Goal: Task Accomplishment & Management: Use online tool/utility

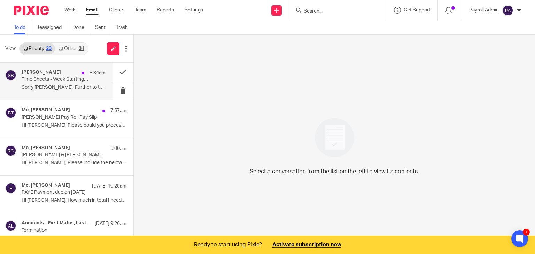
click at [38, 85] on p "Sorry [PERSON_NAME], Further to this can you also..." at bounding box center [64, 88] width 84 height 6
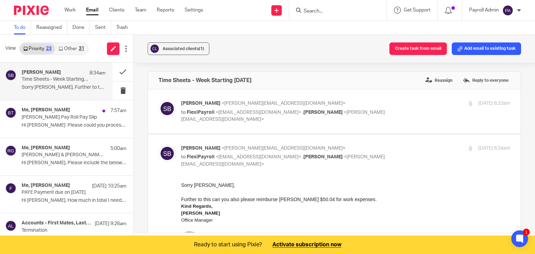
click at [468, 51] on button "Add email to existing task" at bounding box center [486, 49] width 69 height 13
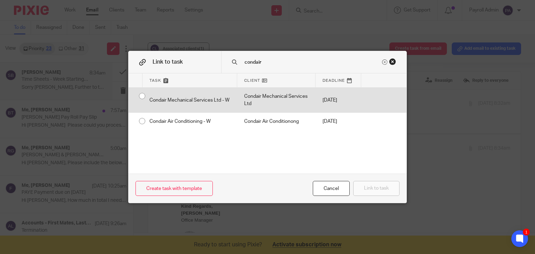
type input "condair"
click at [138, 94] on input "radio" at bounding box center [142, 96] width 13 height 13
radio input "false"
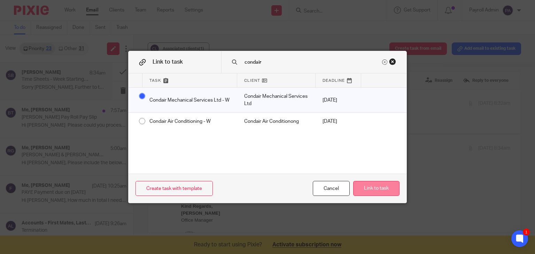
click at [370, 189] on button "Link to task" at bounding box center [376, 188] width 46 height 15
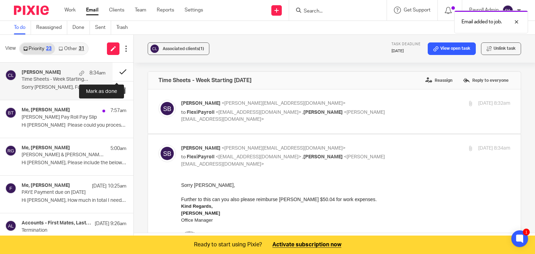
click at [115, 70] on button at bounding box center [123, 72] width 21 height 18
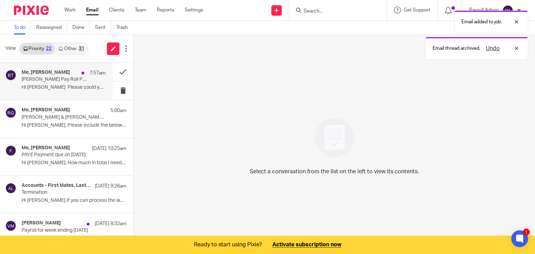
click at [38, 78] on p "[PERSON_NAME] Pay Roll Pay Slip" at bounding box center [55, 80] width 67 height 6
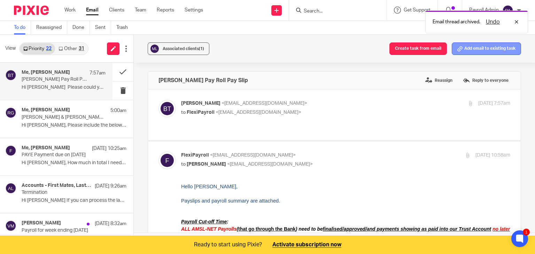
click at [483, 50] on button "Add email to existing task" at bounding box center [486, 49] width 69 height 13
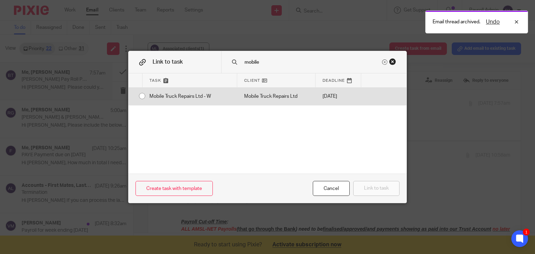
type input "mobile"
click at [138, 96] on input "radio" at bounding box center [142, 96] width 13 height 13
radio input "false"
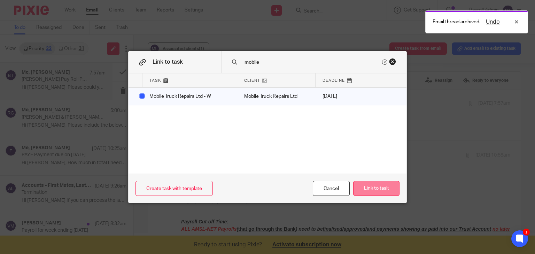
click at [365, 186] on button "Link to task" at bounding box center [376, 188] width 46 height 15
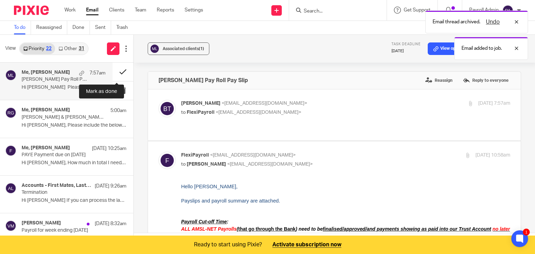
click at [115, 70] on button at bounding box center [123, 72] width 21 height 18
